Goal: Task Accomplishment & Management: Manage account settings

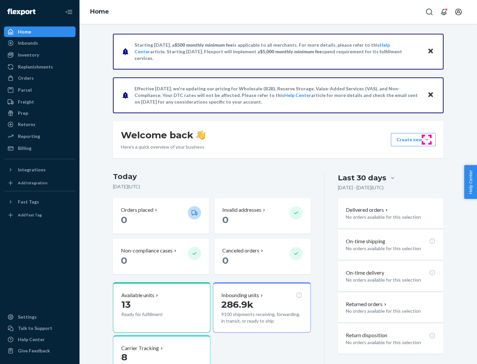
click at [427, 140] on button "Create new Create new inbound Create new order Create new product" at bounding box center [413, 139] width 45 height 13
click at [23, 113] on div "Prep" at bounding box center [23, 113] width 10 height 7
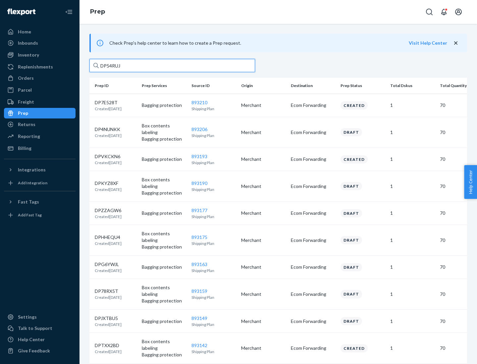
type input "DP54RUJL"
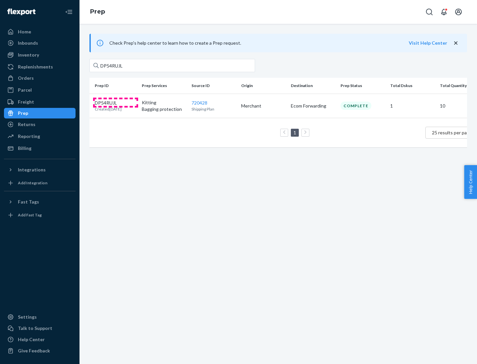
click at [116, 102] on p "DP54RUJL" at bounding box center [108, 103] width 27 height 7
